Goal: Navigation & Orientation: Go to known website

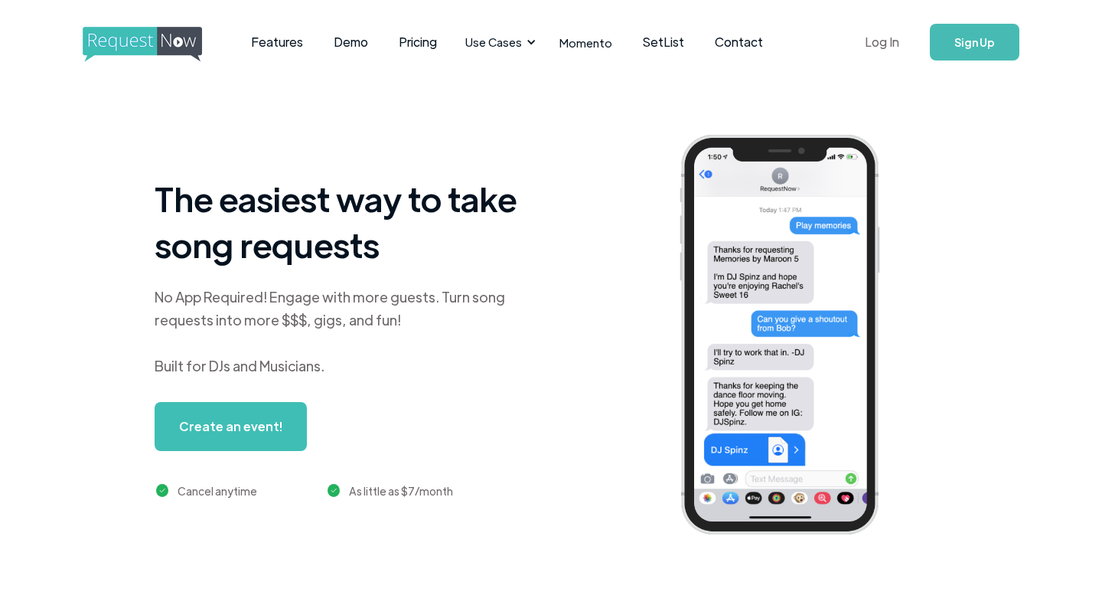
click at [876, 42] on link "Log In" at bounding box center [882, 42] width 65 height 54
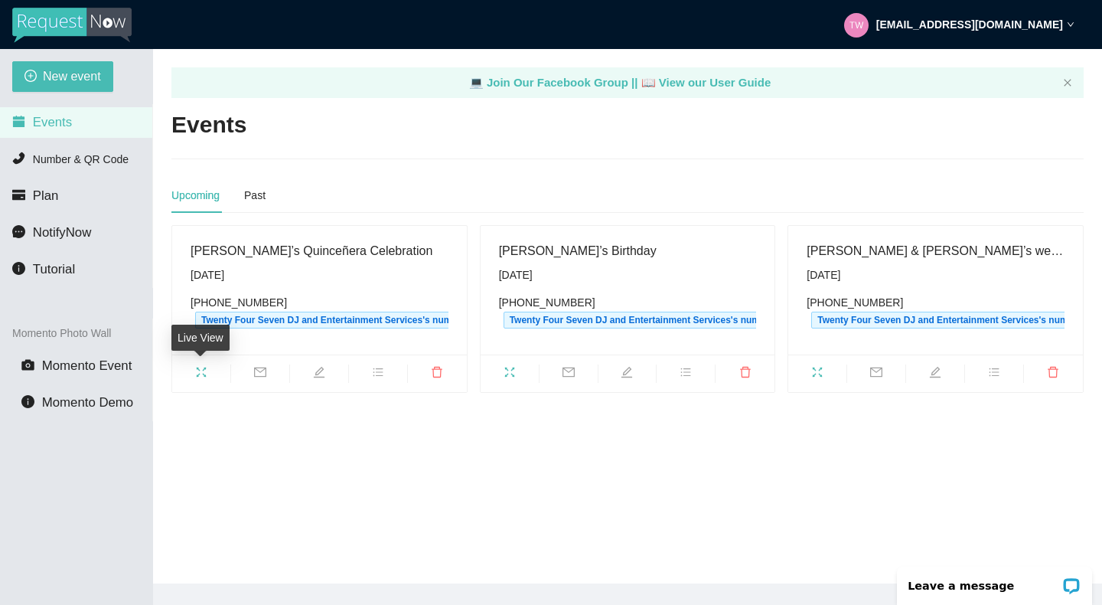
click at [204, 366] on icon "fullscreen" at bounding box center [201, 372] width 12 height 12
